Goal: Information Seeking & Learning: Learn about a topic

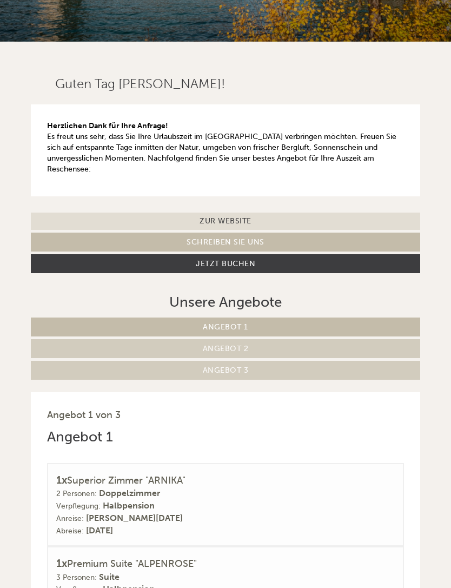
click at [263, 343] on link "Angebot 2" at bounding box center [225, 348] width 389 height 19
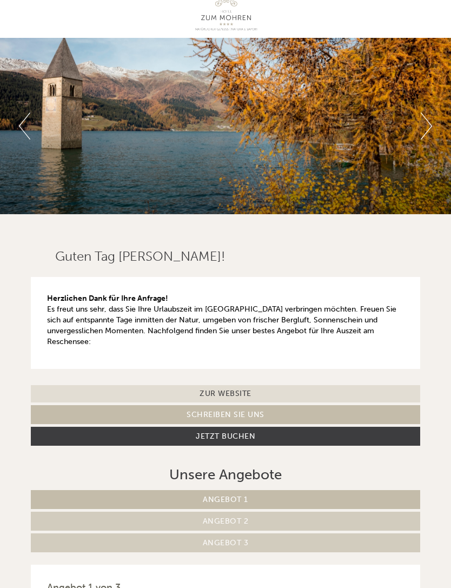
click at [284, 515] on link "Angebot 2" at bounding box center [225, 520] width 389 height 19
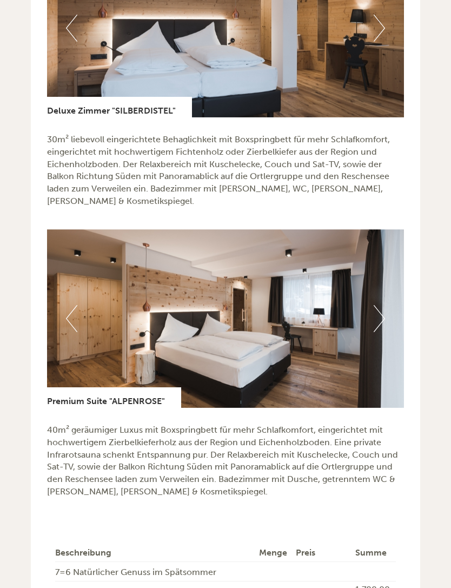
scroll to position [895, 0]
click at [384, 305] on button "Next" at bounding box center [379, 318] width 11 height 27
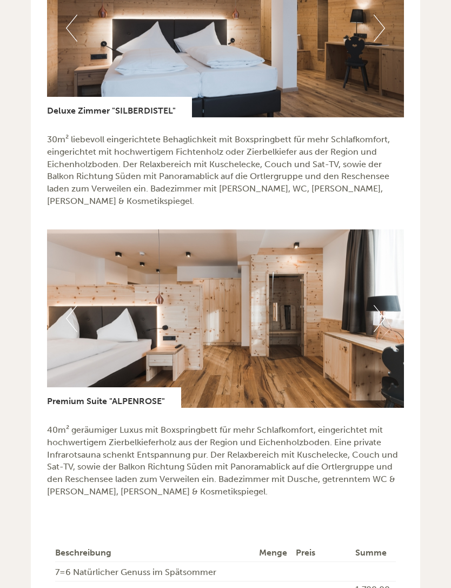
click at [382, 305] on button "Next" at bounding box center [379, 318] width 11 height 27
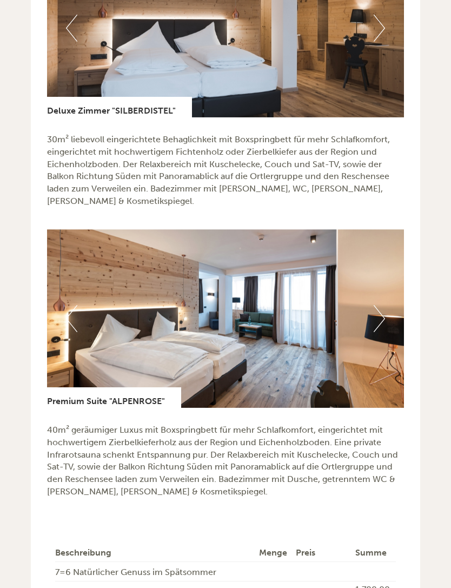
click at [377, 308] on button "Next" at bounding box center [379, 318] width 11 height 27
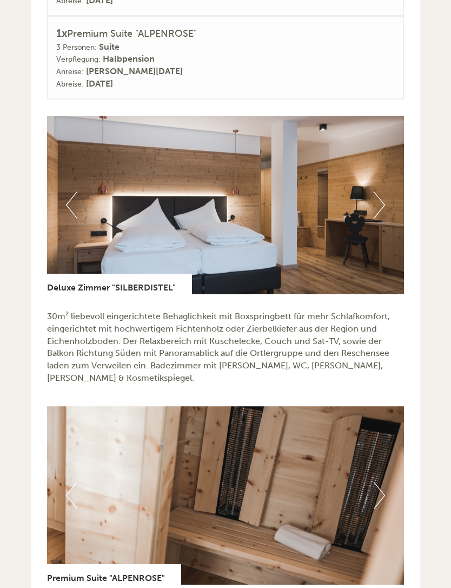
scroll to position [673, 0]
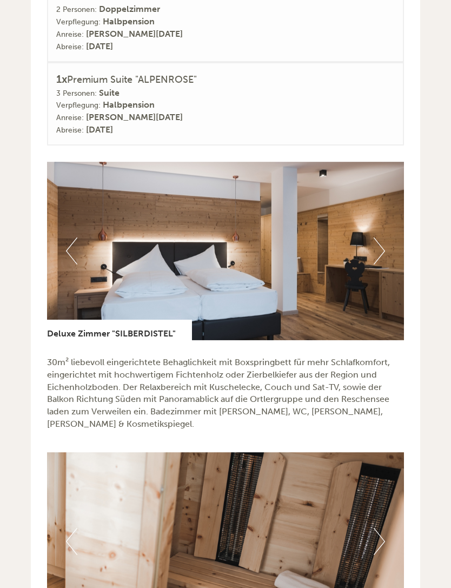
click at [381, 243] on button "Next" at bounding box center [379, 250] width 11 height 27
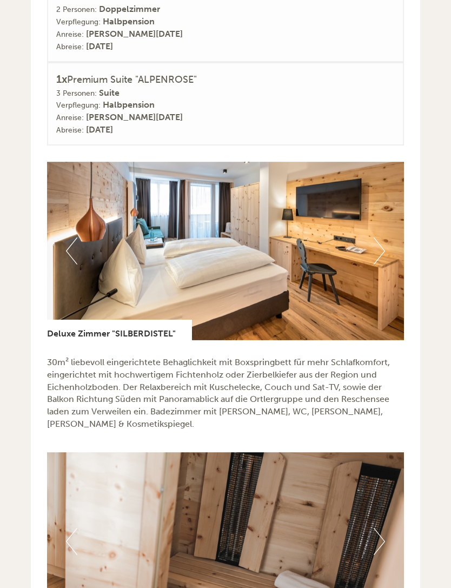
click at [381, 239] on button "Next" at bounding box center [379, 250] width 11 height 27
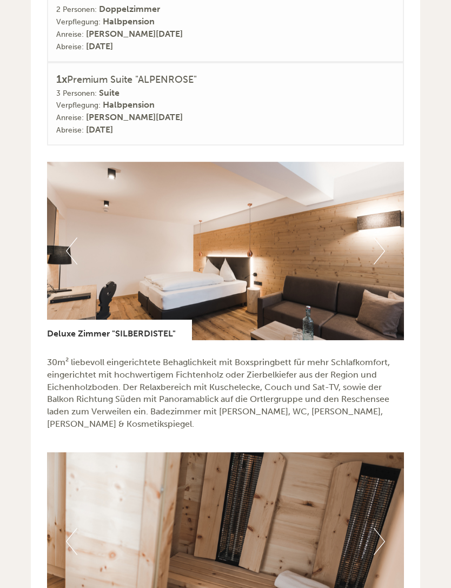
click at [381, 248] on button "Next" at bounding box center [379, 250] width 11 height 27
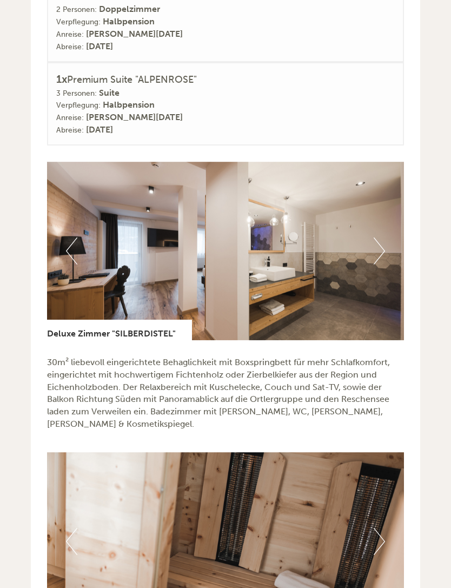
click at [381, 237] on button "Next" at bounding box center [379, 250] width 11 height 27
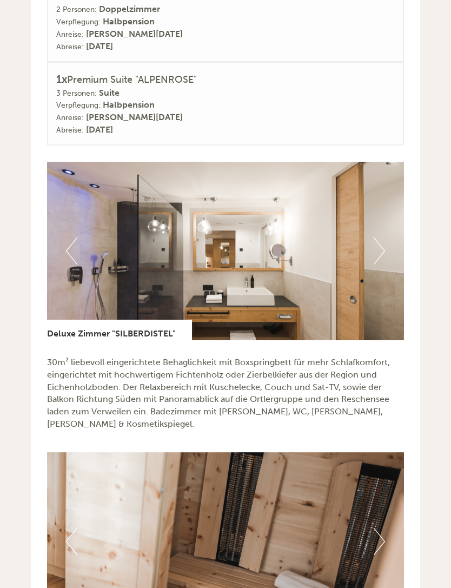
click at [379, 247] on button "Next" at bounding box center [379, 250] width 11 height 27
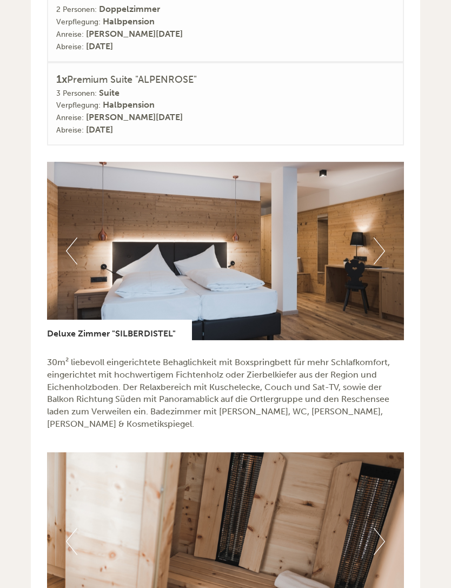
click at [382, 242] on button "Next" at bounding box center [379, 250] width 11 height 27
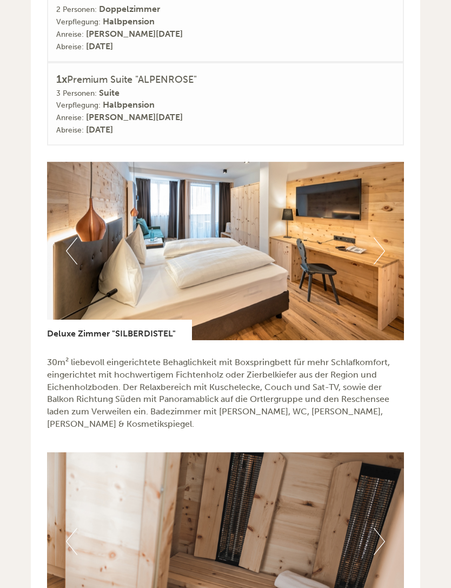
click at [378, 245] on button "Next" at bounding box center [379, 250] width 11 height 27
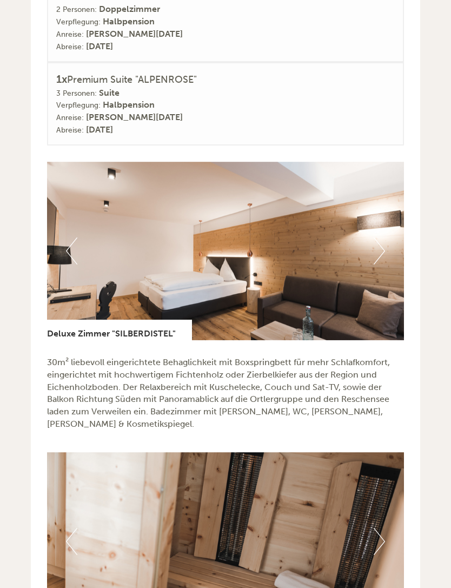
click at [384, 247] on button "Next" at bounding box center [379, 250] width 11 height 27
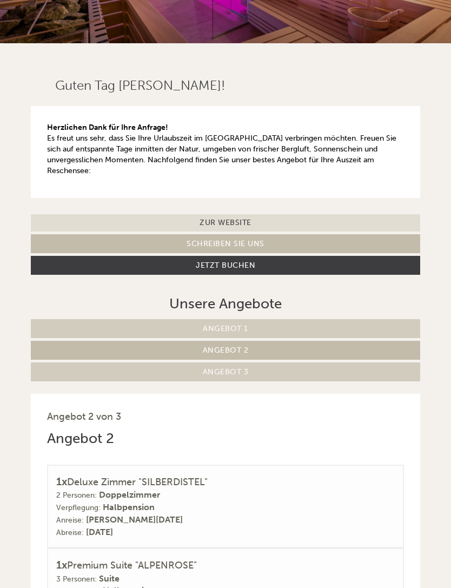
scroll to position [0, 0]
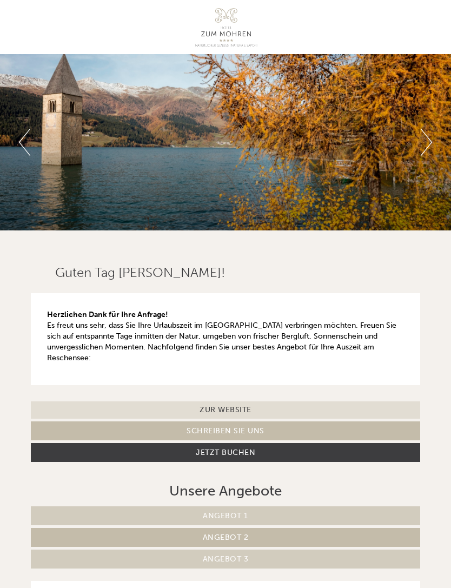
click at [270, 534] on link "Angebot 2" at bounding box center [225, 537] width 389 height 19
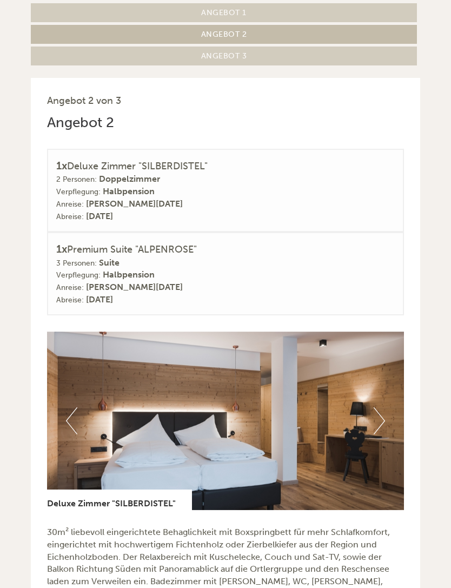
click at [383, 414] on button "Next" at bounding box center [379, 420] width 11 height 27
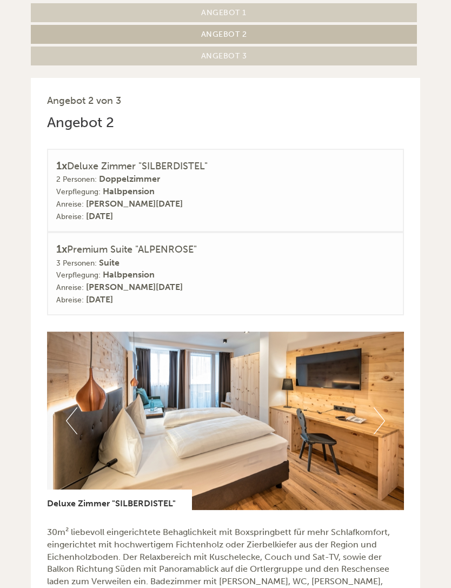
click at [384, 407] on button "Next" at bounding box center [379, 420] width 11 height 27
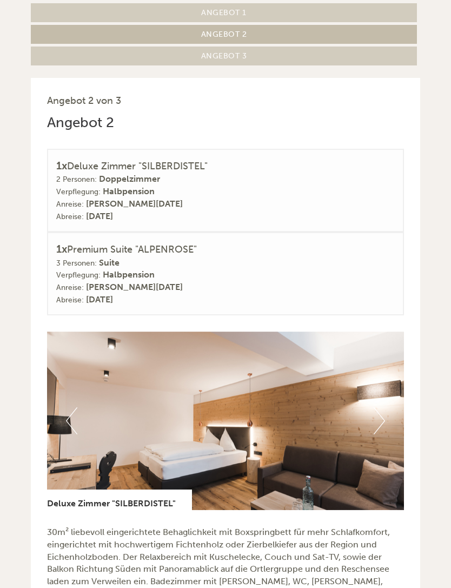
click at [386, 411] on img at bounding box center [225, 420] width 357 height 178
click at [378, 410] on button "Next" at bounding box center [379, 420] width 11 height 27
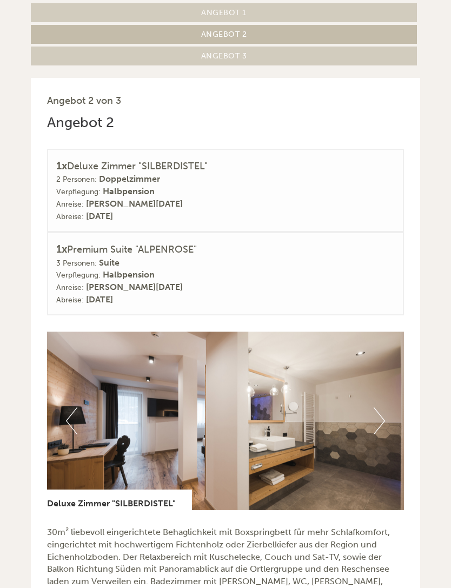
click at [382, 412] on button "Next" at bounding box center [379, 420] width 11 height 27
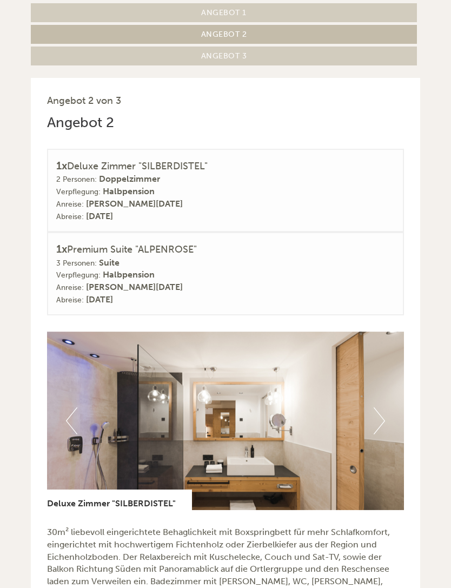
click at [388, 415] on img at bounding box center [225, 420] width 357 height 178
click at [382, 407] on button "Next" at bounding box center [379, 420] width 11 height 27
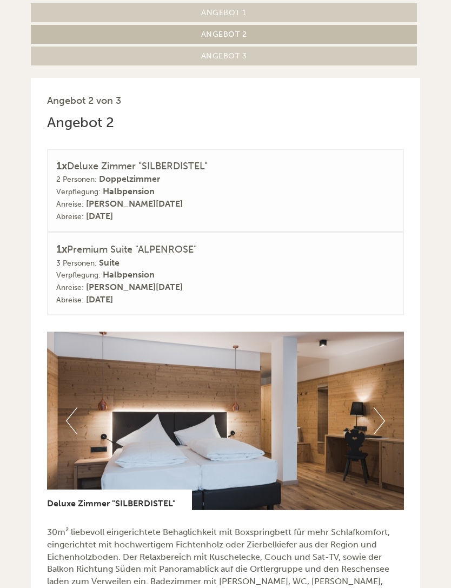
click at [377, 411] on button "Next" at bounding box center [379, 420] width 11 height 27
